Goal: Task Accomplishment & Management: Manage account settings

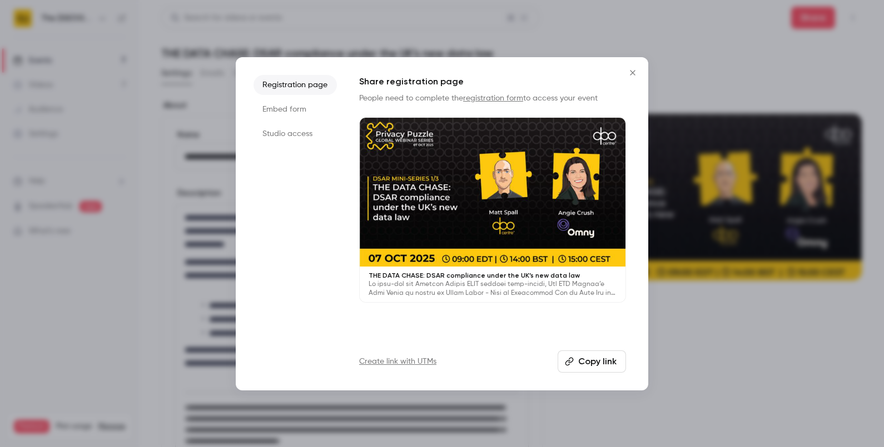
click at [629, 72] on icon "Close" at bounding box center [632, 72] width 13 height 9
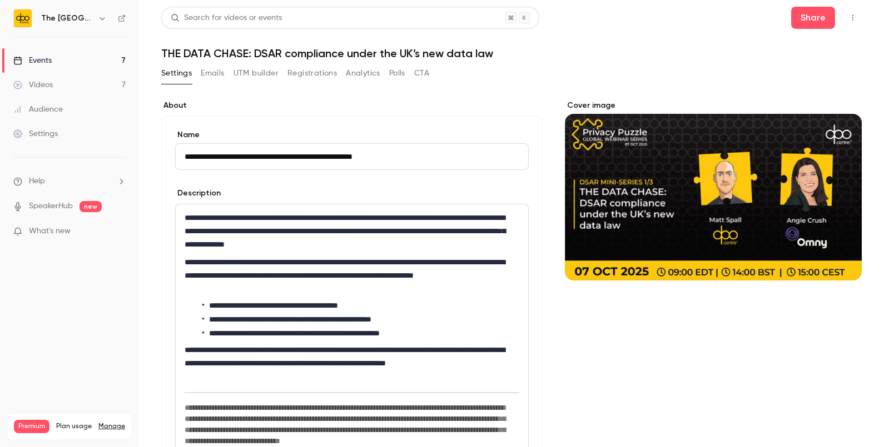
click at [88, 54] on link "Events 7" at bounding box center [69, 60] width 139 height 24
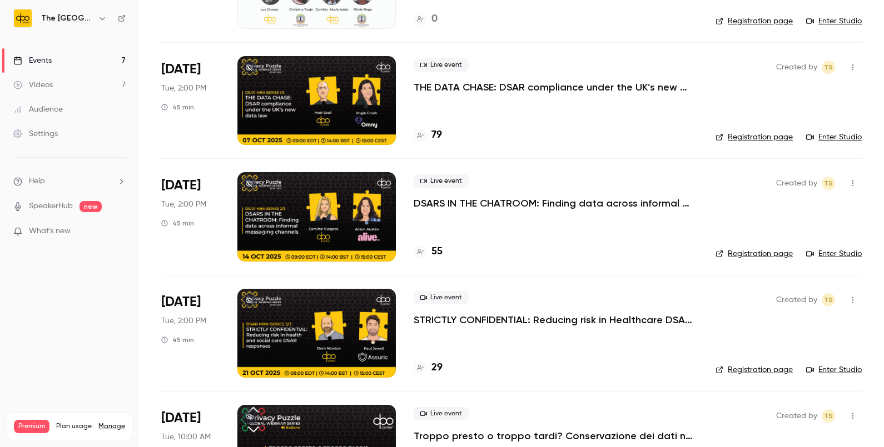
scroll to position [398, 0]
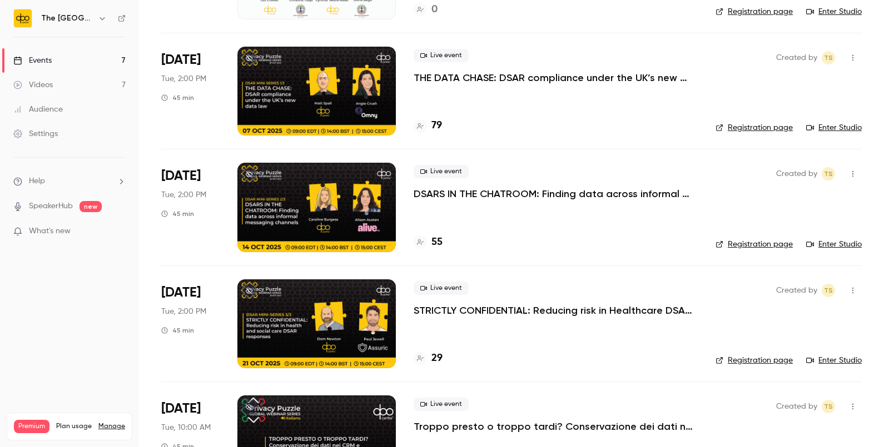
click at [467, 300] on div "Live event STRICTLY CONFIDENTIAL: Reducing risk in Healthcare DSAR responses" at bounding box center [555, 300] width 284 height 36
click at [437, 308] on p "STRICTLY CONFIDENTIAL: Reducing risk in Healthcare DSAR responses" at bounding box center [555, 310] width 284 height 13
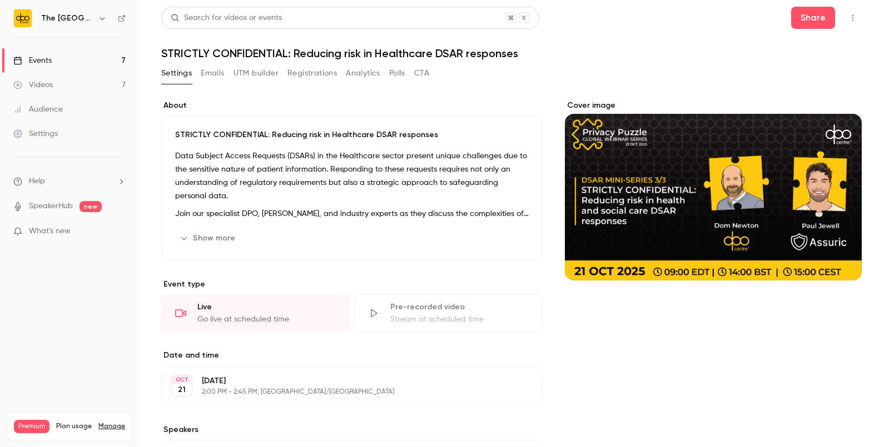
click at [310, 83] on div "Settings Emails UTM builder Registrations Analytics Polls CTA" at bounding box center [295, 75] width 268 height 22
click at [302, 74] on button "Registrations" at bounding box center [311, 73] width 49 height 18
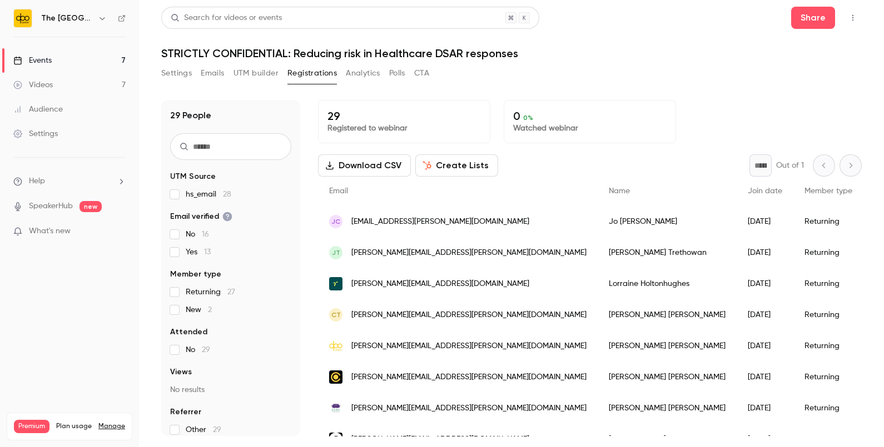
click at [222, 139] on input "text" at bounding box center [230, 146] width 121 height 27
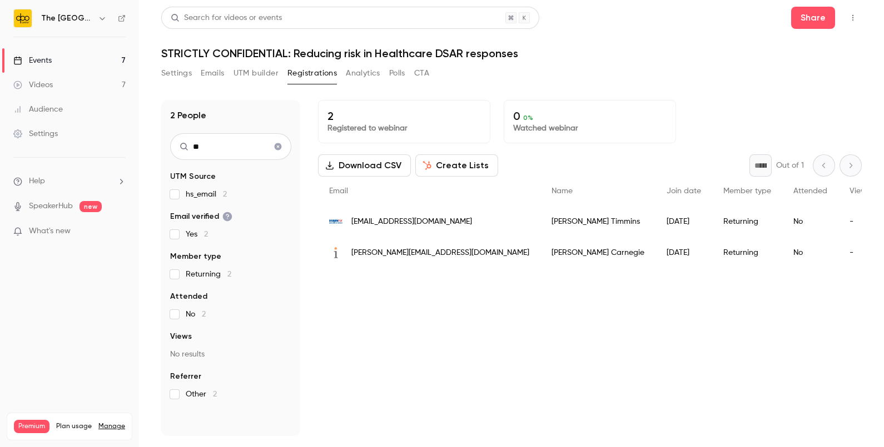
type input "**"
click at [782, 219] on div "No" at bounding box center [810, 221] width 56 height 31
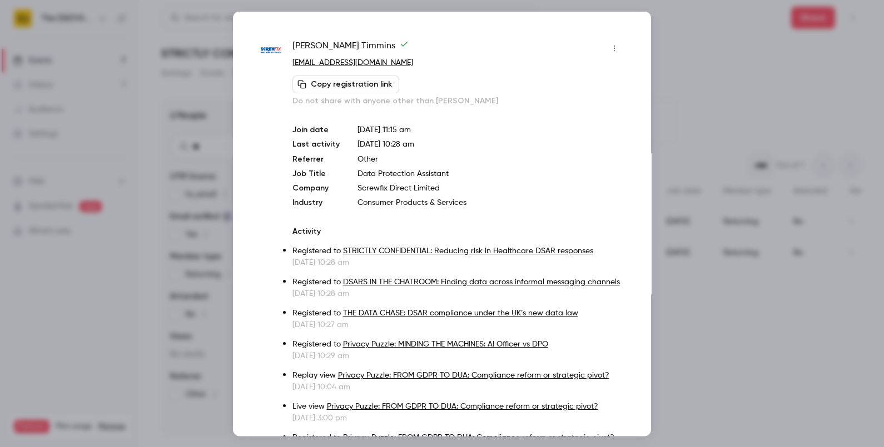
scroll to position [70, 0]
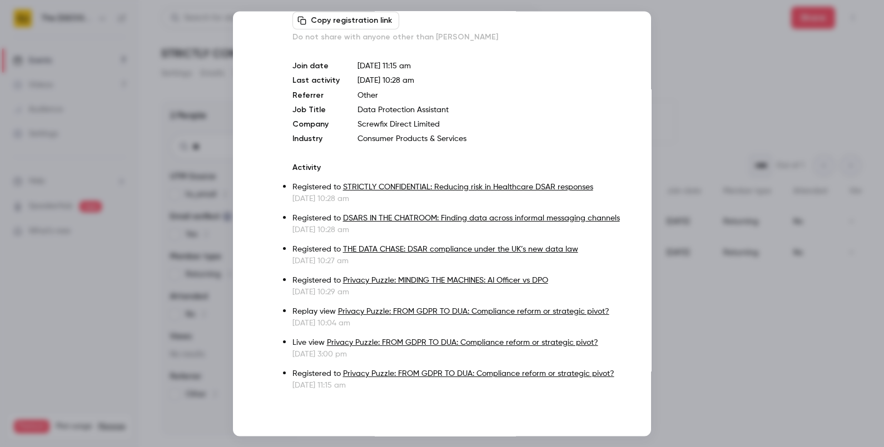
click at [717, 103] on div at bounding box center [442, 223] width 884 height 447
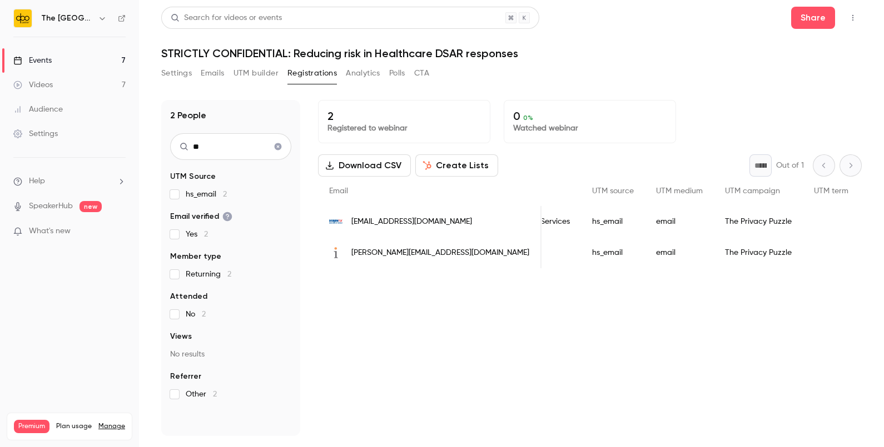
scroll to position [0, 712]
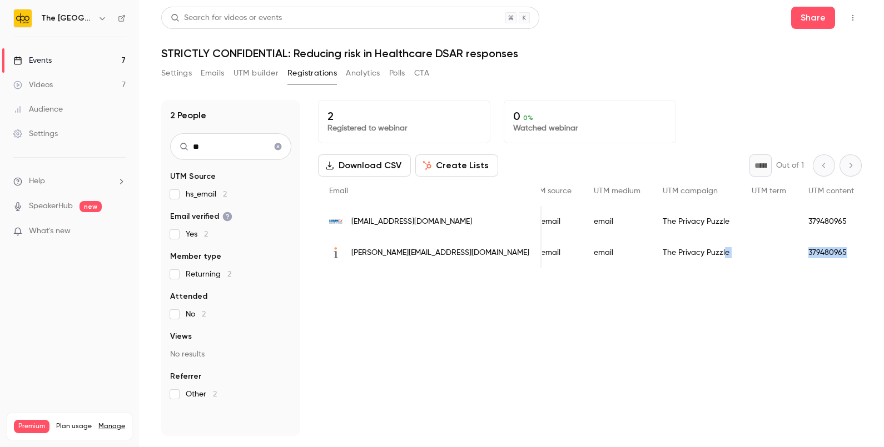
click at [652, 268] on div "Email Name Join date Member type Attended Views Job Title Company Industry UTM …" at bounding box center [590, 223] width 544 height 92
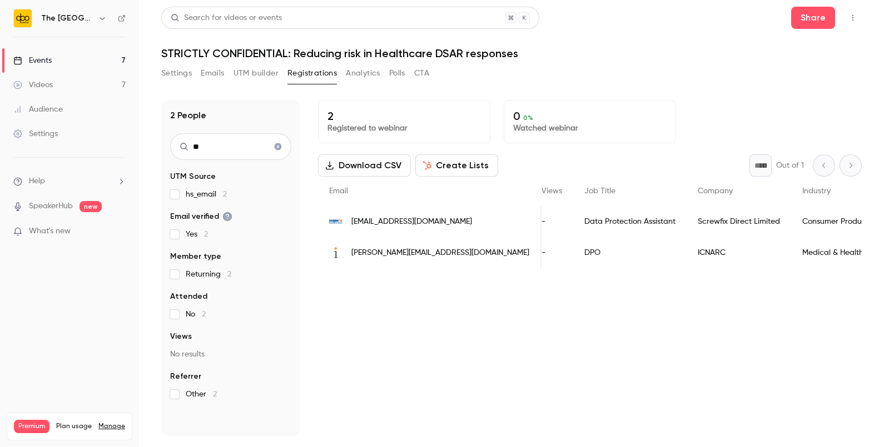
scroll to position [0, 0]
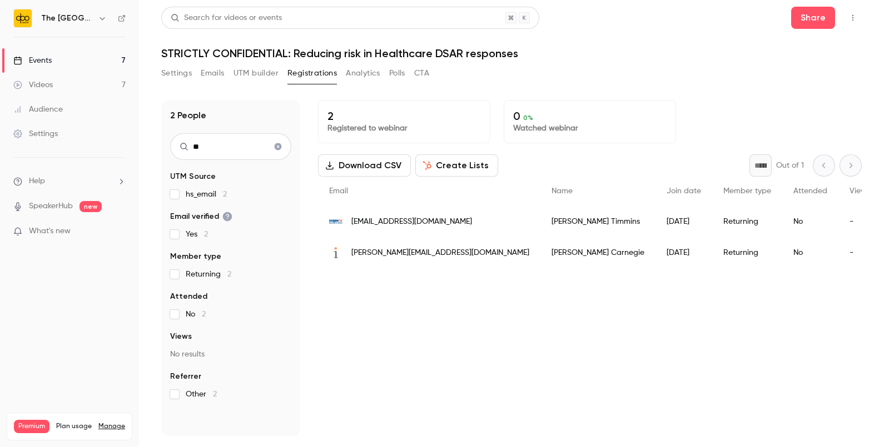
click at [430, 221] on span "[EMAIL_ADDRESS][DOMAIN_NAME]" at bounding box center [411, 222] width 121 height 12
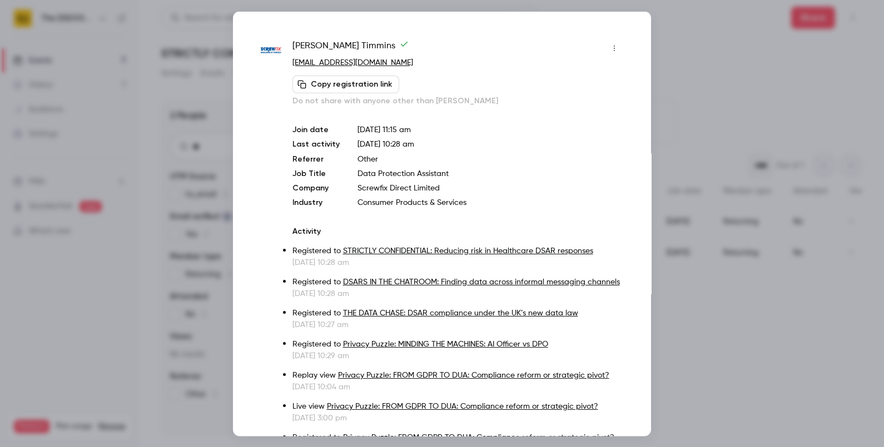
scroll to position [70, 0]
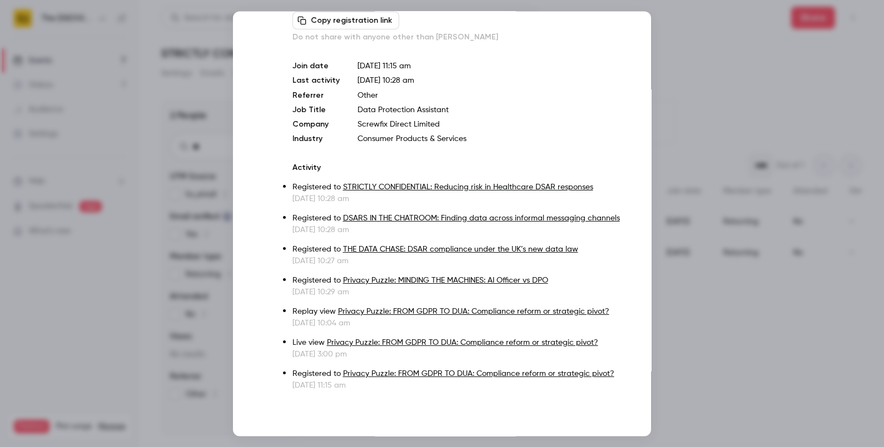
click at [672, 119] on div at bounding box center [442, 223] width 884 height 447
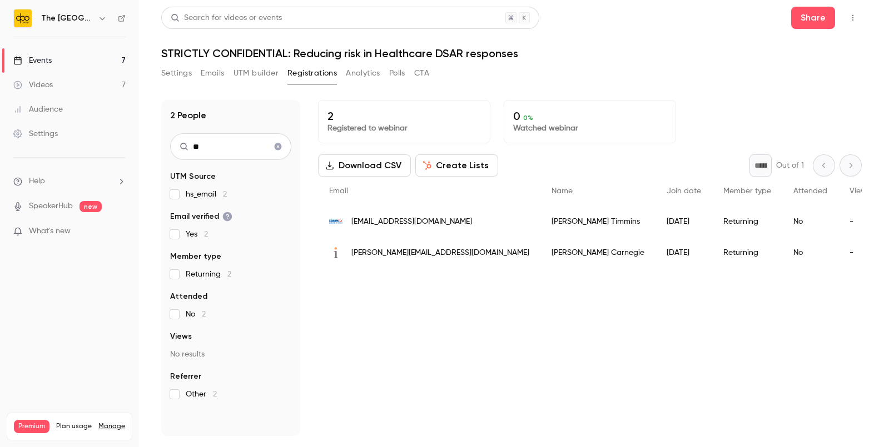
click at [378, 211] on div "[EMAIL_ADDRESS][DOMAIN_NAME]" at bounding box center [429, 221] width 222 height 31
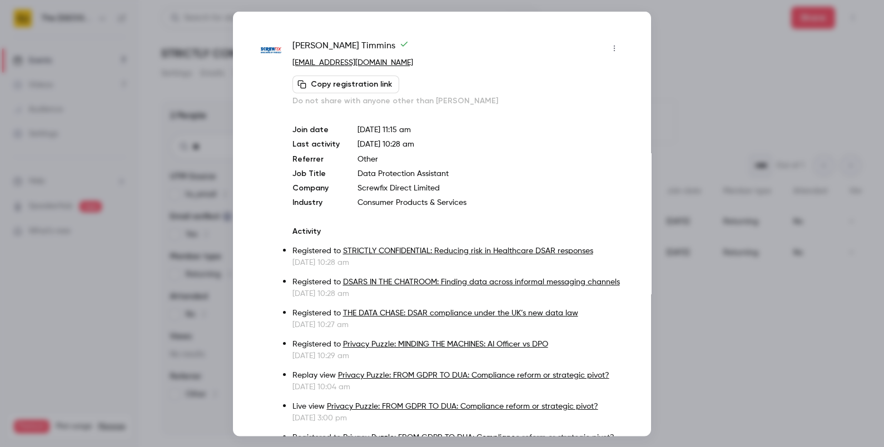
click at [789, 229] on div at bounding box center [442, 223] width 884 height 447
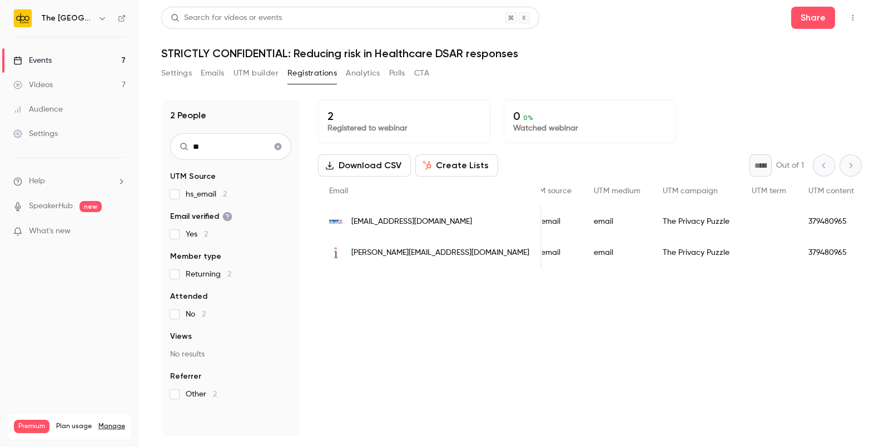
scroll to position [0, 0]
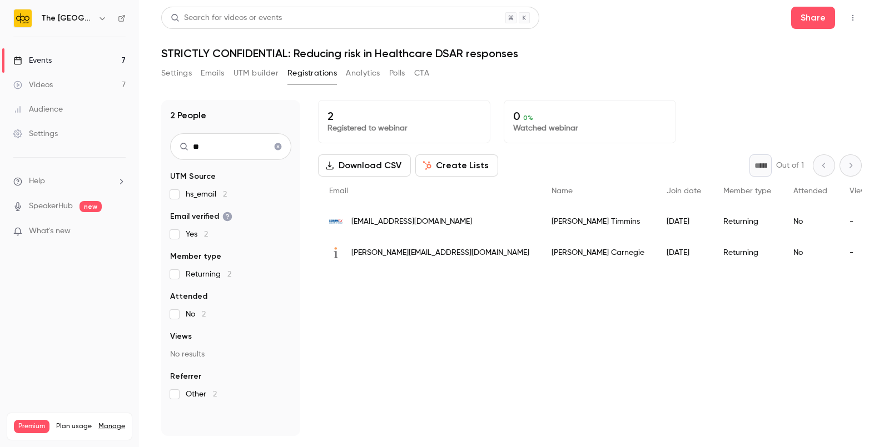
drag, startPoint x: 861, startPoint y: 14, endPoint x: 851, endPoint y: 19, distance: 11.7
click at [851, 19] on main "Search for videos or events Share STRICTLY CONFIDENTIAL: Reducing risk in Healt…" at bounding box center [511, 223] width 745 height 447
click at [851, 19] on icon "button" at bounding box center [852, 18] width 9 height 8
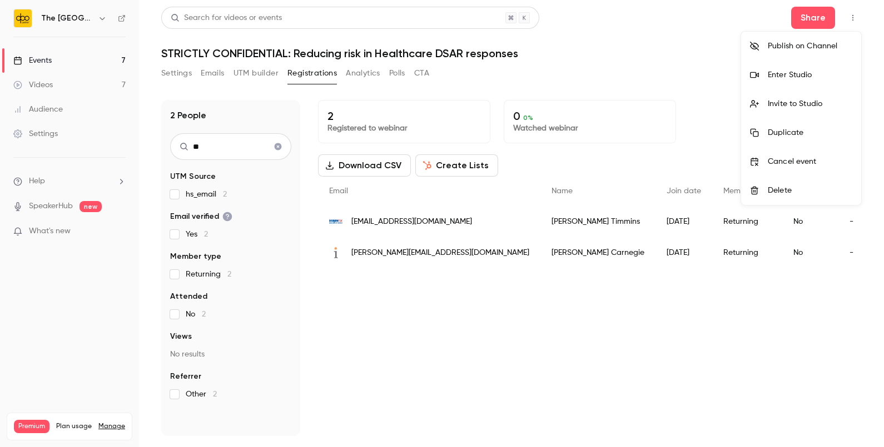
click at [682, 73] on div at bounding box center [442, 223] width 884 height 447
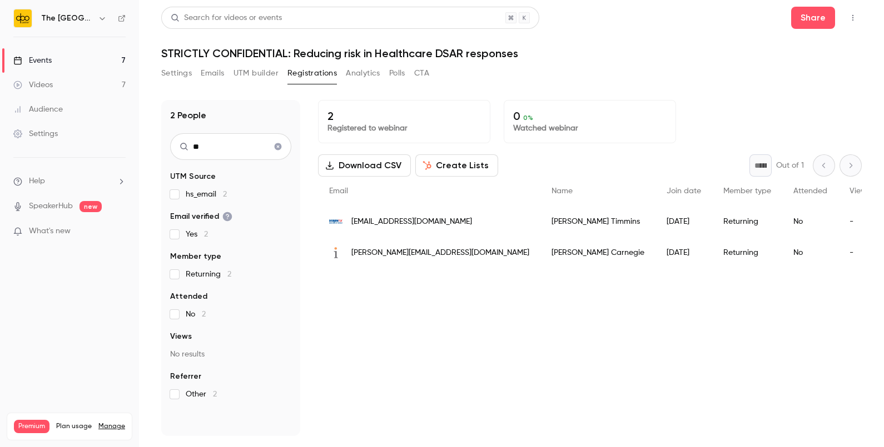
click at [35, 182] on span "Help" at bounding box center [37, 182] width 16 height 12
click at [181, 175] on link "Talk to [GEOGRAPHIC_DATA]" at bounding box center [205, 168] width 122 height 29
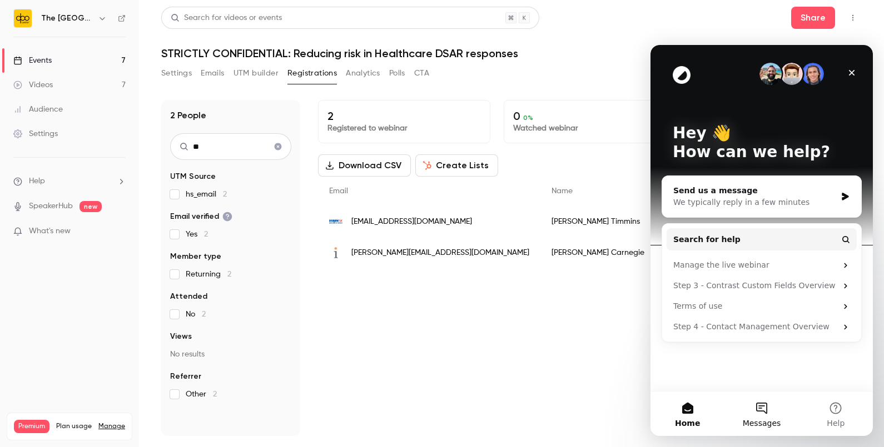
click at [770, 393] on button "Messages" at bounding box center [761, 414] width 74 height 44
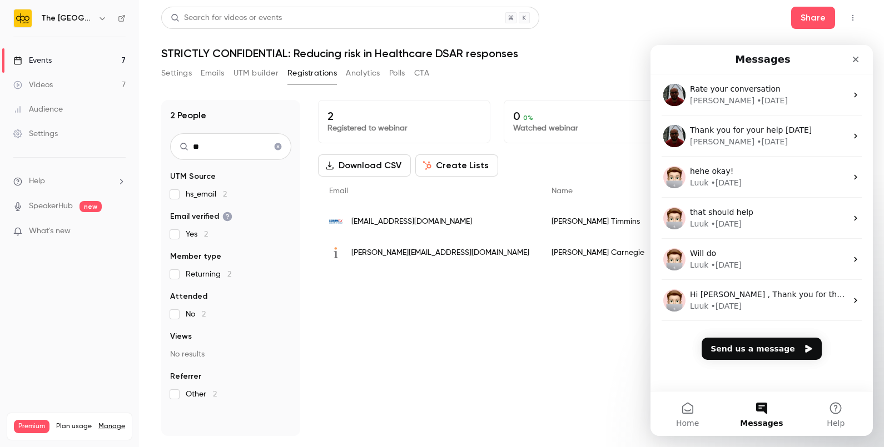
click at [759, 409] on button "Messages" at bounding box center [761, 414] width 74 height 44
click at [739, 356] on button "Send us a message" at bounding box center [761, 349] width 120 height 22
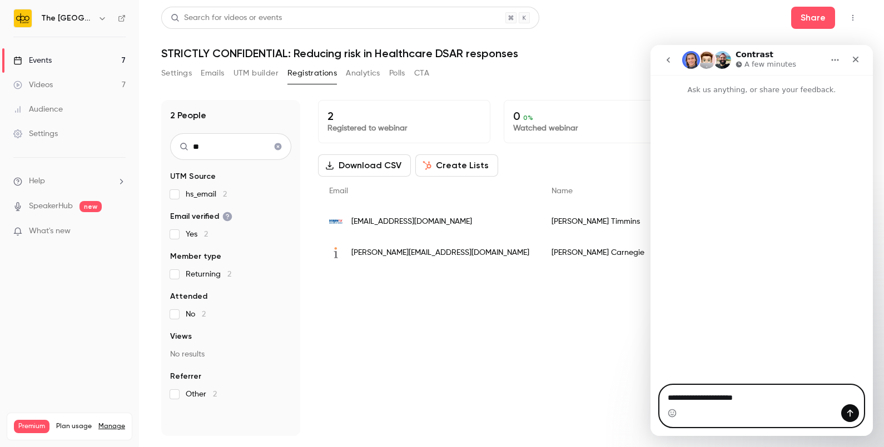
click at [754, 405] on textarea "**********" at bounding box center [761, 395] width 203 height 19
type textarea "**********"
click at [844, 408] on button "Send a message…" at bounding box center [850, 414] width 18 height 18
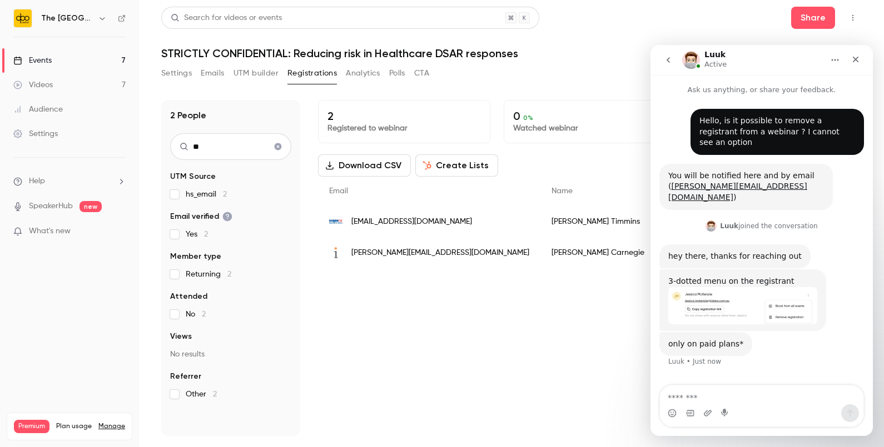
click at [592, 332] on div "2 Registered to webinar 0 0 % Watched webinar Download CSV Create Lists * Out o…" at bounding box center [590, 268] width 544 height 336
click at [661, 58] on button "go back" at bounding box center [667, 59] width 21 height 21
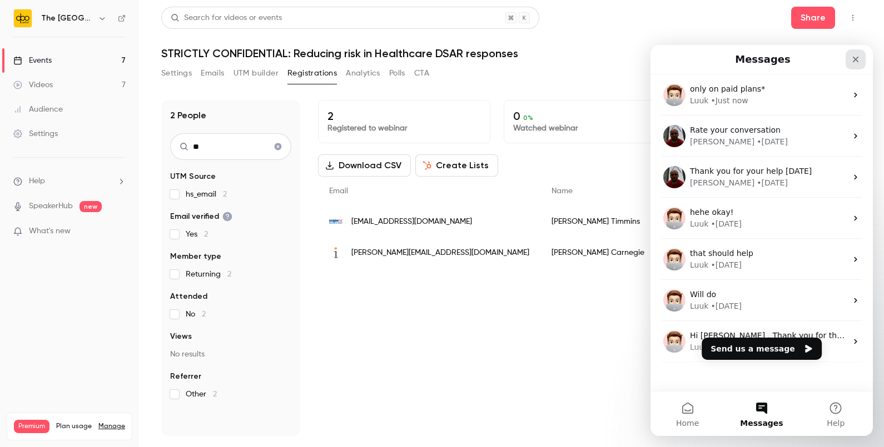
click at [858, 61] on icon "Close" at bounding box center [855, 59] width 9 height 9
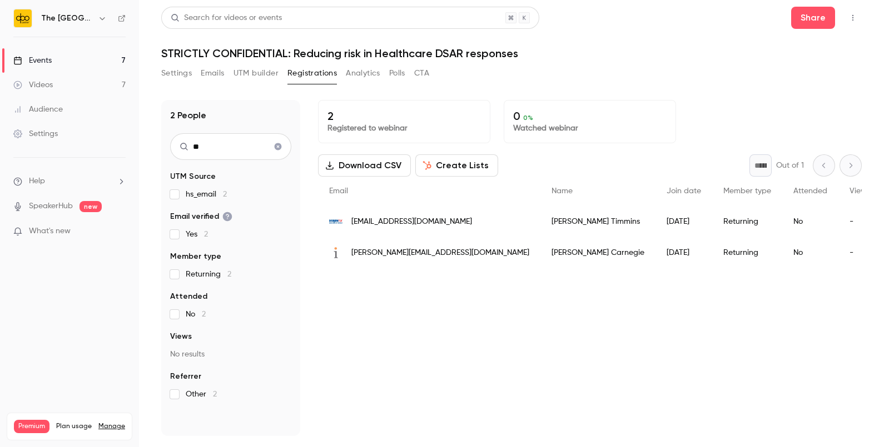
click at [274, 145] on icon "Clear search" at bounding box center [277, 147] width 9 height 8
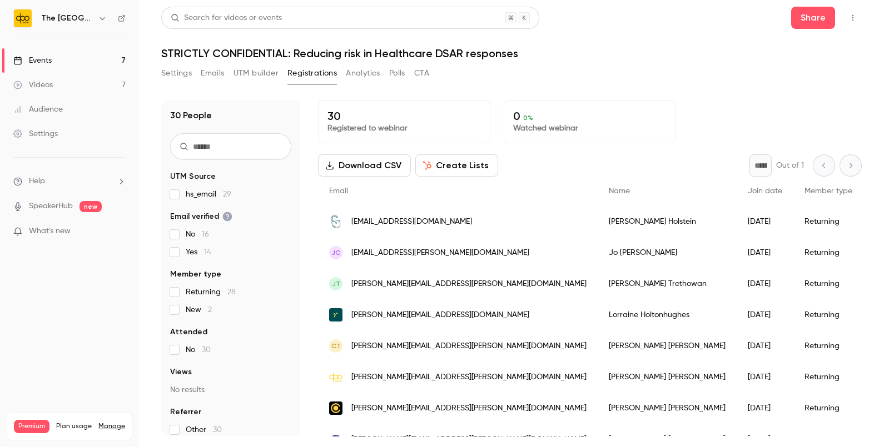
click at [417, 213] on div "[EMAIL_ADDRESS][DOMAIN_NAME]" at bounding box center [458, 221] width 280 height 31
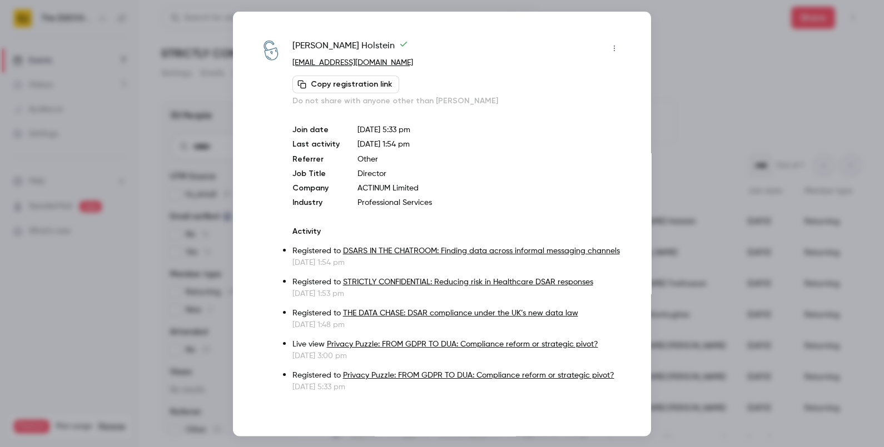
click at [605, 44] on button "button" at bounding box center [614, 48] width 18 height 18
click at [159, 208] on div at bounding box center [442, 223] width 884 height 447
click at [679, 53] on div at bounding box center [442, 223] width 884 height 447
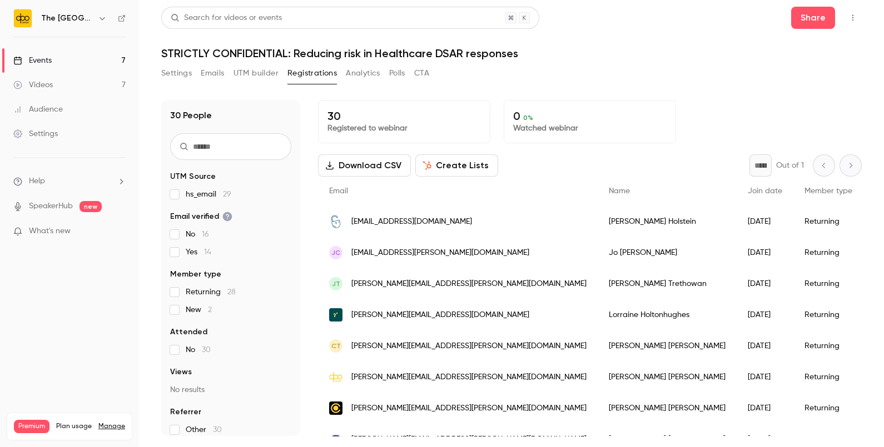
click at [198, 150] on input "text" at bounding box center [230, 146] width 121 height 27
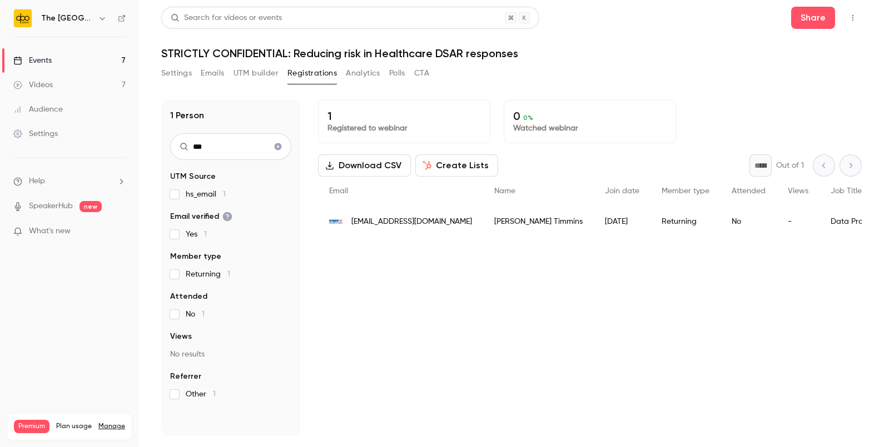
type input "***"
click at [367, 208] on div "[EMAIL_ADDRESS][DOMAIN_NAME]" at bounding box center [400, 221] width 165 height 31
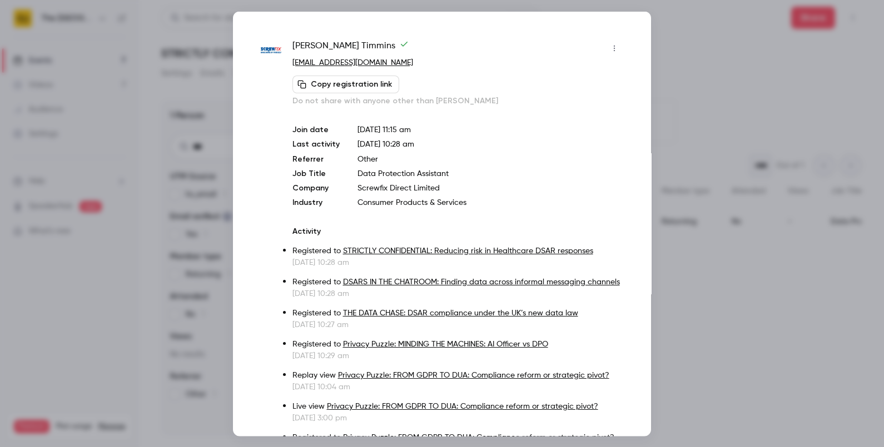
click at [605, 41] on button "button" at bounding box center [614, 48] width 18 height 18
click at [544, 101] on div "Remove registration" at bounding box center [561, 104] width 84 height 11
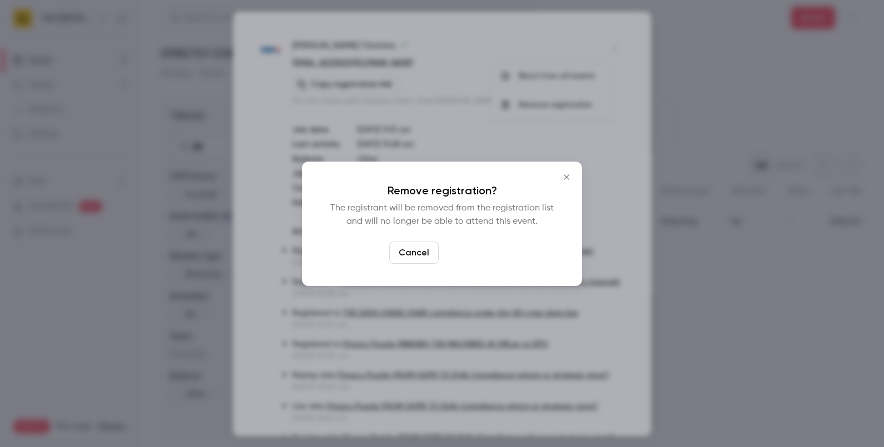
click at [471, 245] on button "Confirm" at bounding box center [469, 253] width 52 height 22
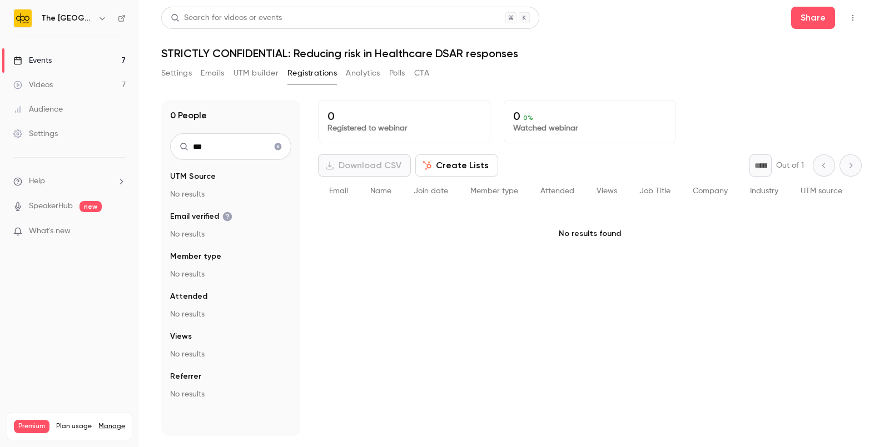
click at [49, 183] on li "Help" at bounding box center [69, 182] width 112 height 12
click at [172, 172] on link "Talk to [GEOGRAPHIC_DATA]" at bounding box center [205, 168] width 122 height 29
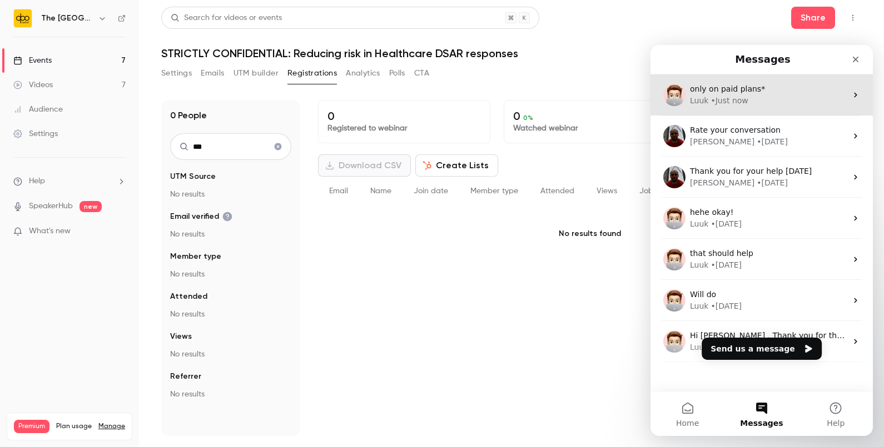
click at [739, 108] on div "only on paid plans* Luuk • Just now" at bounding box center [761, 94] width 222 height 41
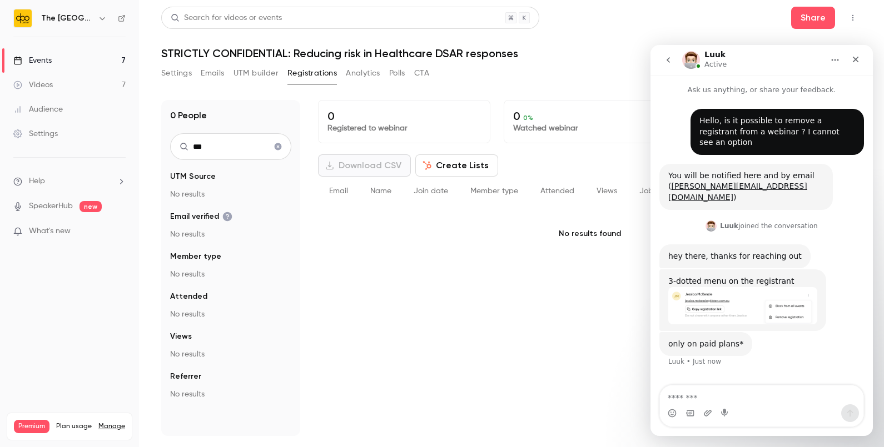
click at [697, 392] on textarea "Message…" at bounding box center [761, 395] width 203 height 19
type textarea "*********"
